Goal: Task Accomplishment & Management: Use online tool/utility

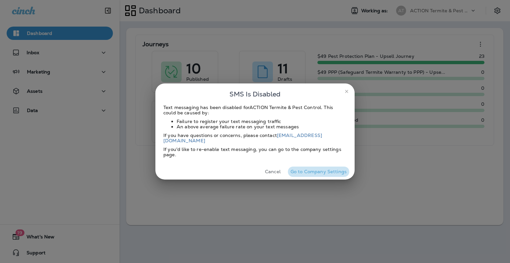
click at [319, 169] on button "Go to Company Settings" at bounding box center [318, 172] width 61 height 10
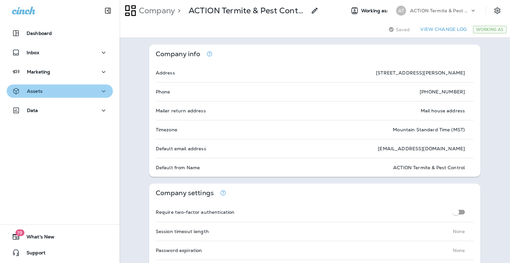
click at [104, 90] on icon "button" at bounding box center [104, 91] width 8 height 8
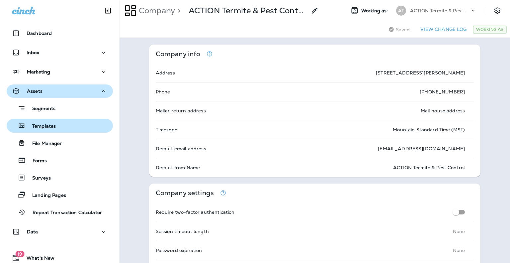
click at [51, 127] on p "Templates" at bounding box center [41, 126] width 30 height 6
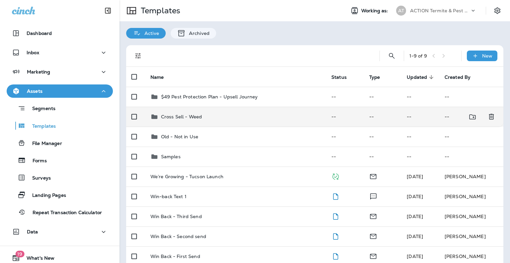
click at [186, 116] on p "Cross Sell - Weed" at bounding box center [181, 116] width 41 height 5
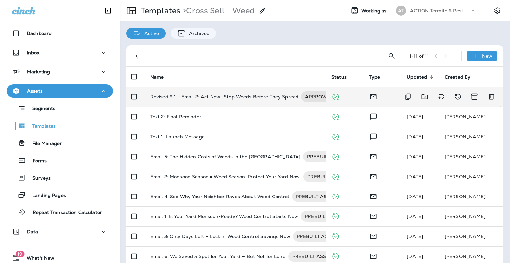
click at [250, 97] on p "Revised 9.1 - Email 2: Act Now—Stop Weeds Before They Spread" at bounding box center [225, 96] width 148 height 11
